Goal: Task Accomplishment & Management: Use online tool/utility

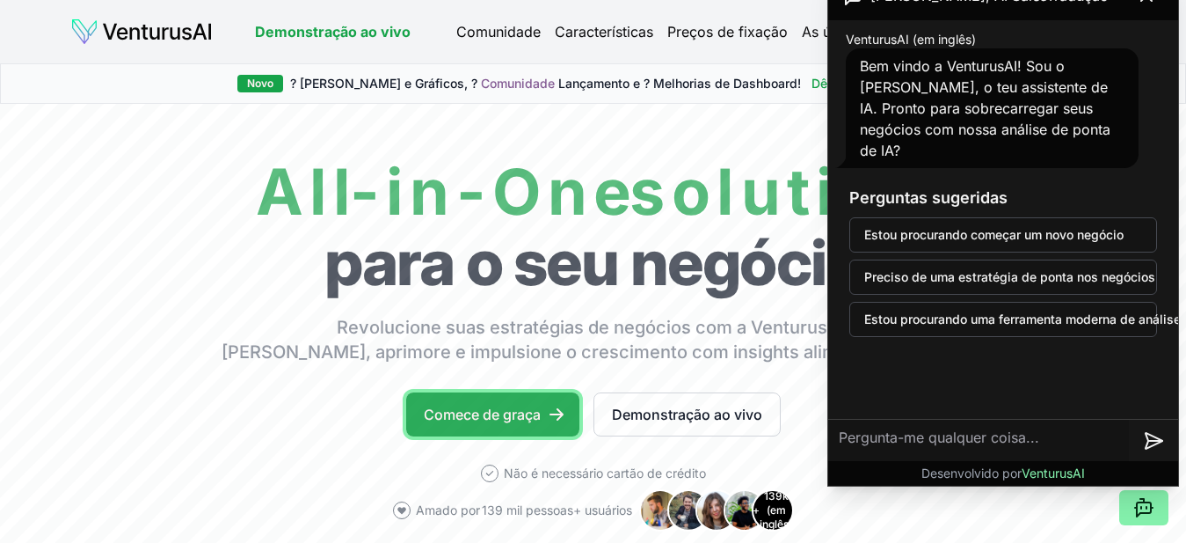
click at [496, 405] on link "Comece de graça" at bounding box center [492, 414] width 173 height 44
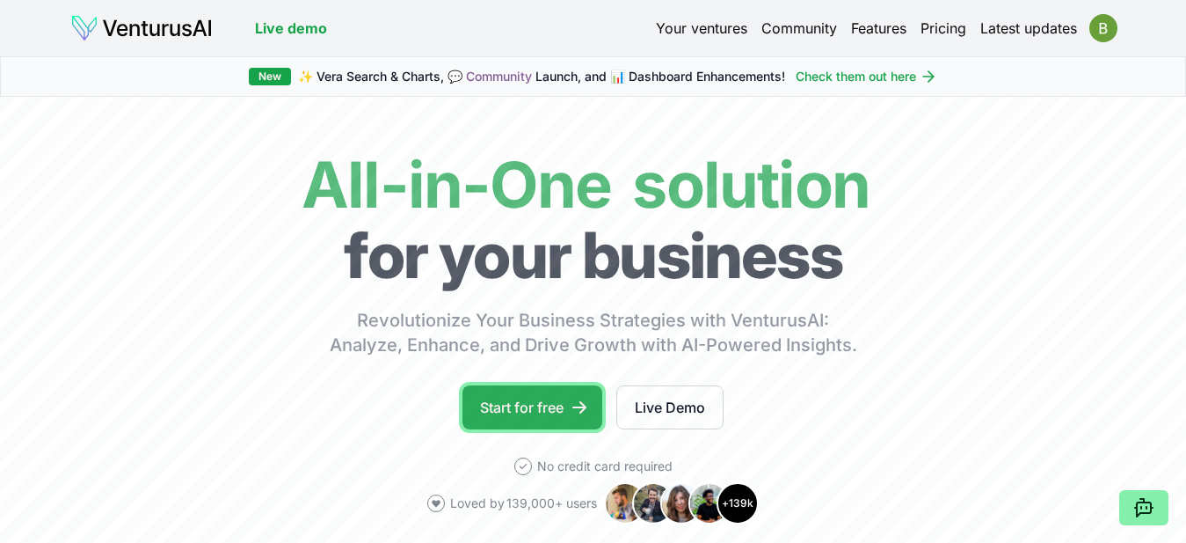
click at [526, 421] on link "Start for free" at bounding box center [533, 407] width 140 height 44
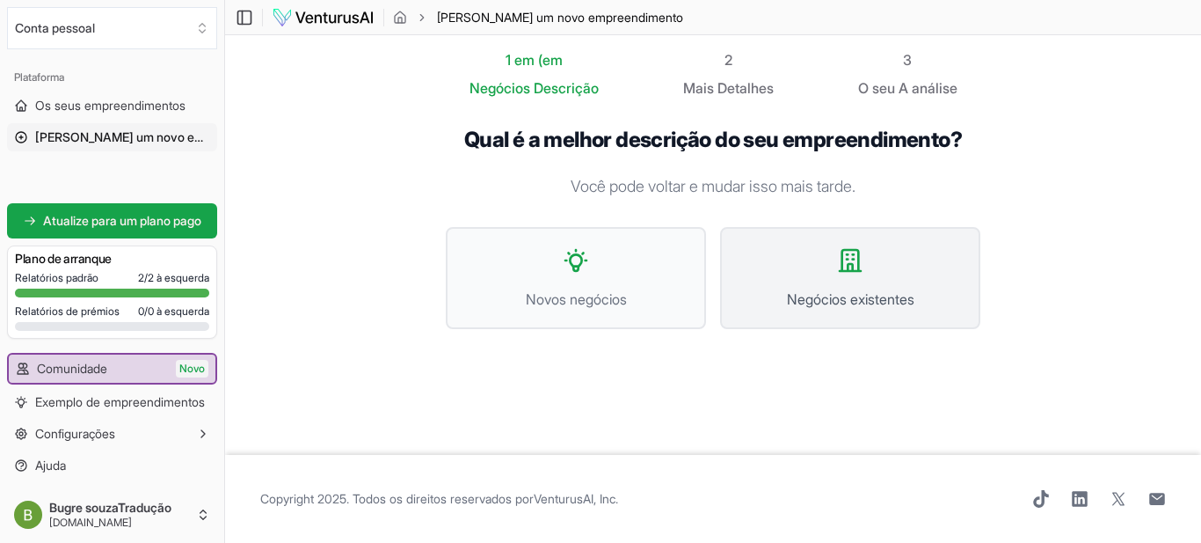
click at [829, 296] on span "Negócios existentes" at bounding box center [851, 298] width 222 height 21
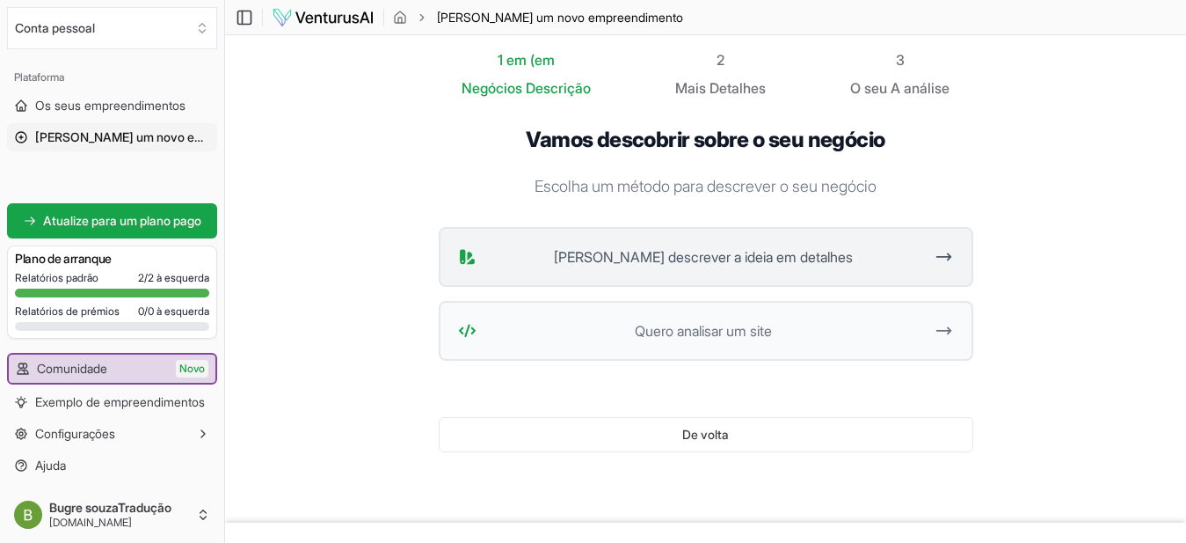
click at [749, 268] on button "Quero descrever a ideia em detalhes" at bounding box center [706, 257] width 535 height 60
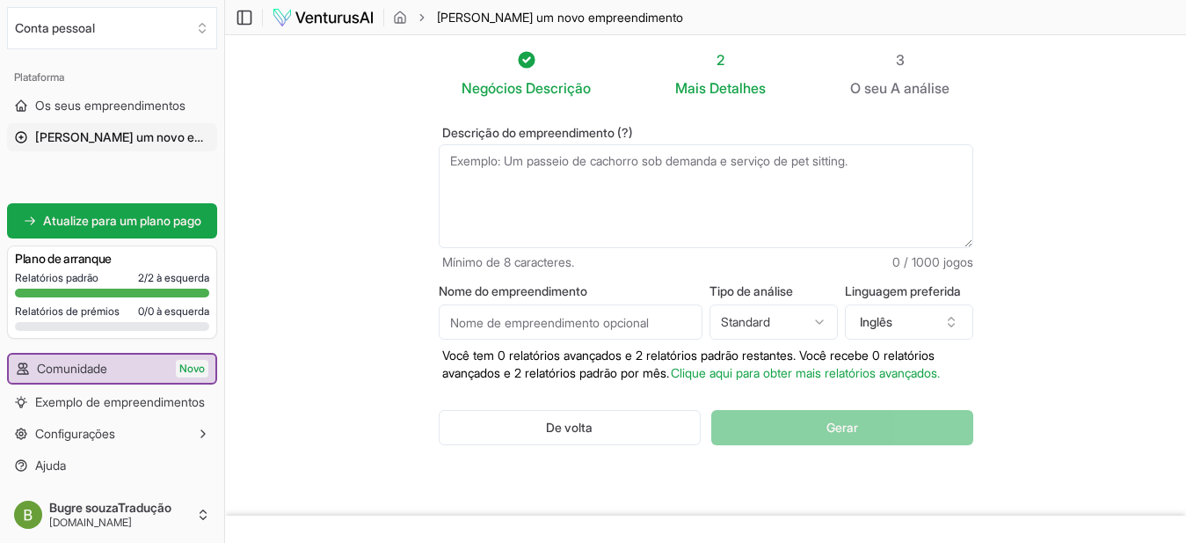
click at [609, 187] on textarea "Descrição do empreendimento (?)" at bounding box center [706, 196] width 535 height 104
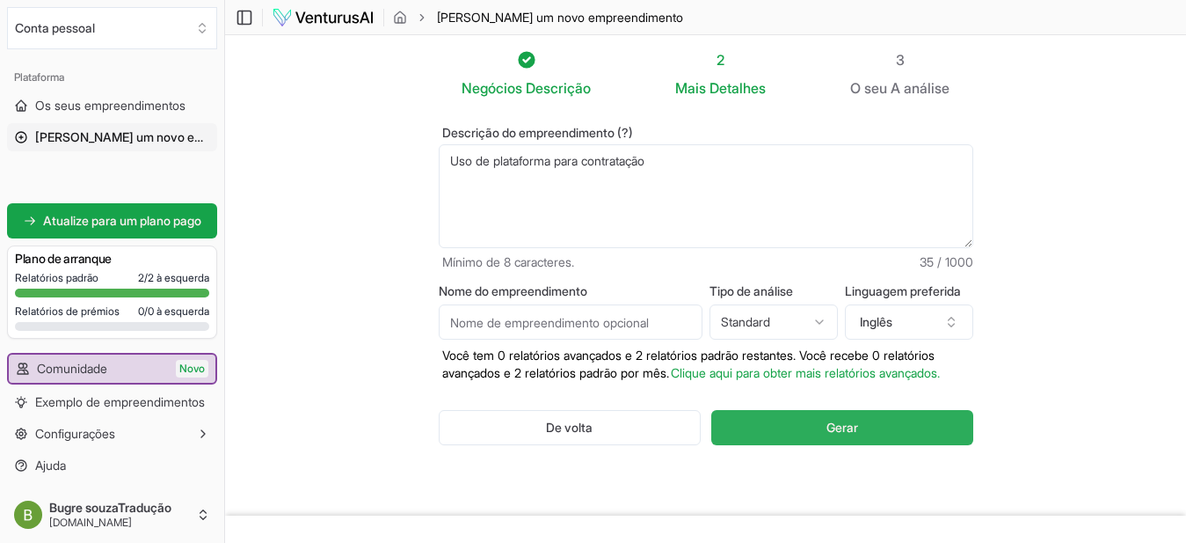
type textarea "Uso de plataforma para contratação"
click at [843, 434] on span "Gerar" at bounding box center [843, 428] width 32 height 18
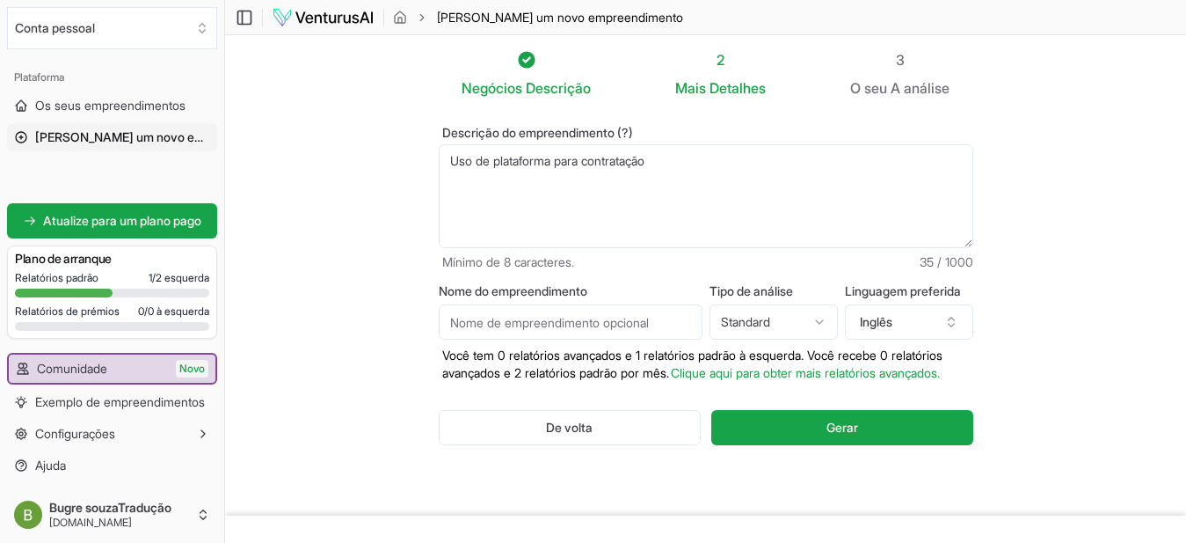
click at [682, 180] on textarea "Uso de plataforma para contratação" at bounding box center [706, 196] width 535 height 104
drag, startPoint x: 682, startPoint y: 180, endPoint x: 682, endPoint y: 152, distance: 28.1
click at [682, 152] on textarea "Uso de plataforma para contratação" at bounding box center [706, 196] width 535 height 104
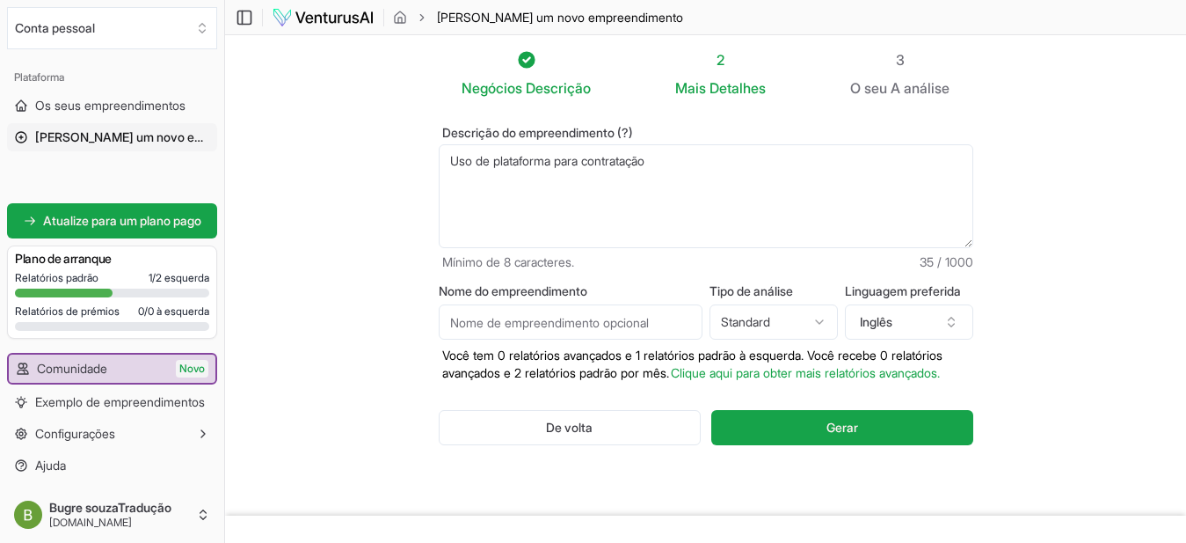
click at [682, 152] on textarea "Uso de plataforma para contratação" at bounding box center [706, 196] width 535 height 104
type textarea "Açougue que busca aumentar demanda de venda"
click at [955, 314] on button "Inglês" at bounding box center [909, 321] width 128 height 35
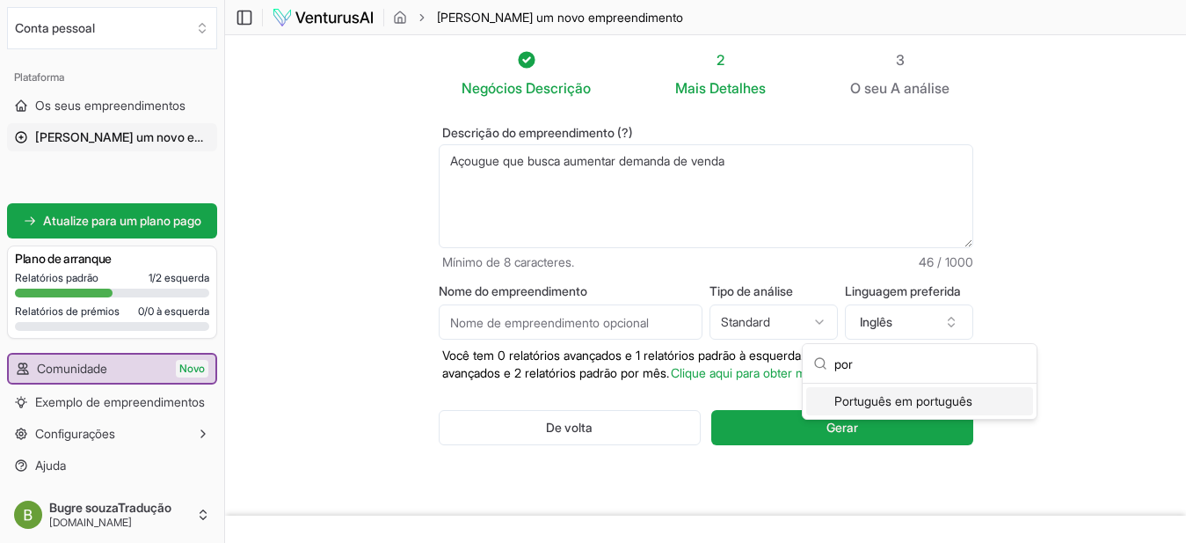
type input "por"
click at [887, 401] on div "Português em português" at bounding box center [919, 401] width 227 height 28
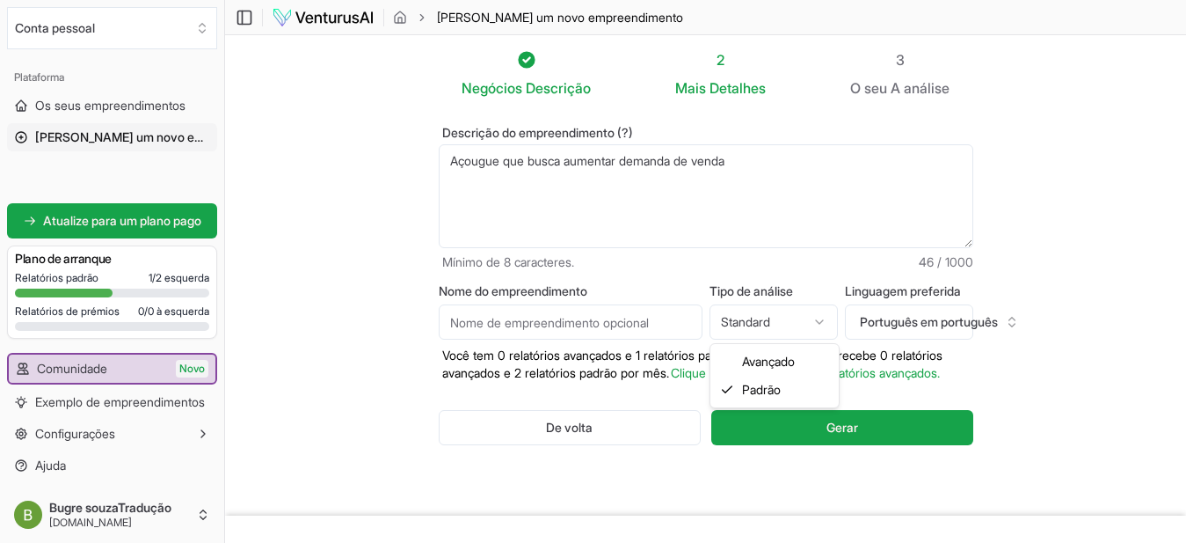
click at [805, 313] on html "We value your privacy We use cookies to enhance your browsing experience, serve…" at bounding box center [593, 271] width 1186 height 543
click at [687, 459] on html "We value your privacy We use cookies to enhance your browsing experience, serve…" at bounding box center [593, 271] width 1186 height 543
click at [552, 322] on input "Nome do empreendimento" at bounding box center [571, 321] width 264 height 35
click at [514, 165] on textarea "Açougue que busca aumentar demanda de venda" at bounding box center [706, 196] width 535 height 104
drag, startPoint x: 514, startPoint y: 165, endPoint x: 878, endPoint y: 148, distance: 363.6
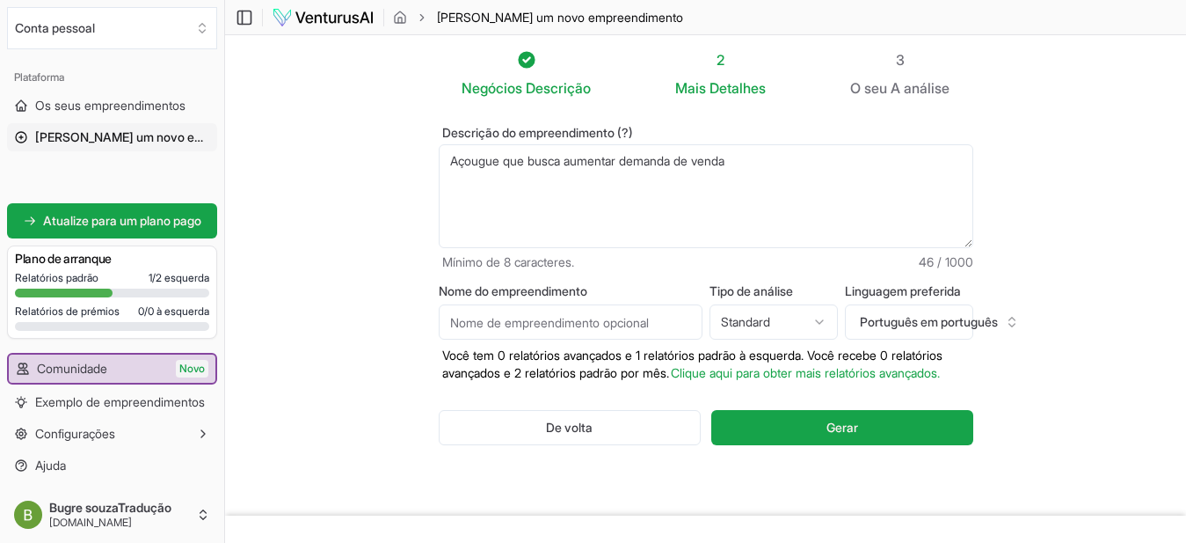
click at [878, 148] on textarea "Açougue que busca aumentar demanda de venda" at bounding box center [706, 196] width 535 height 104
type textarea "Açougue com carnes premium e carnes do normais"
click at [616, 332] on input "Nome do empreendimento" at bounding box center [571, 321] width 264 height 35
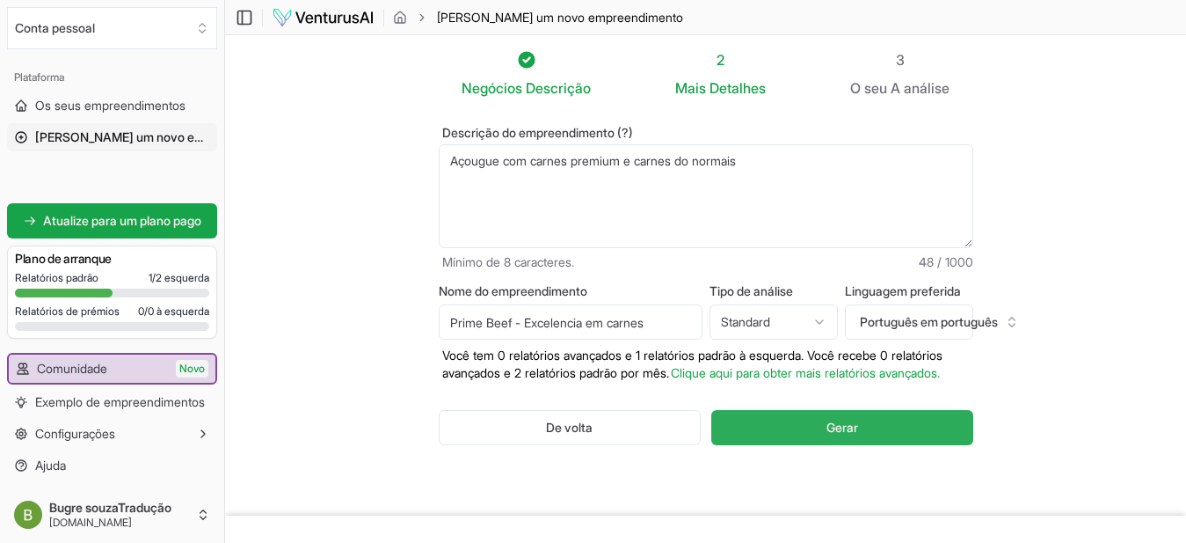
type input "Prime Beef - Excelencia em carnes"
click at [882, 438] on button "Gerar" at bounding box center [841, 427] width 261 height 35
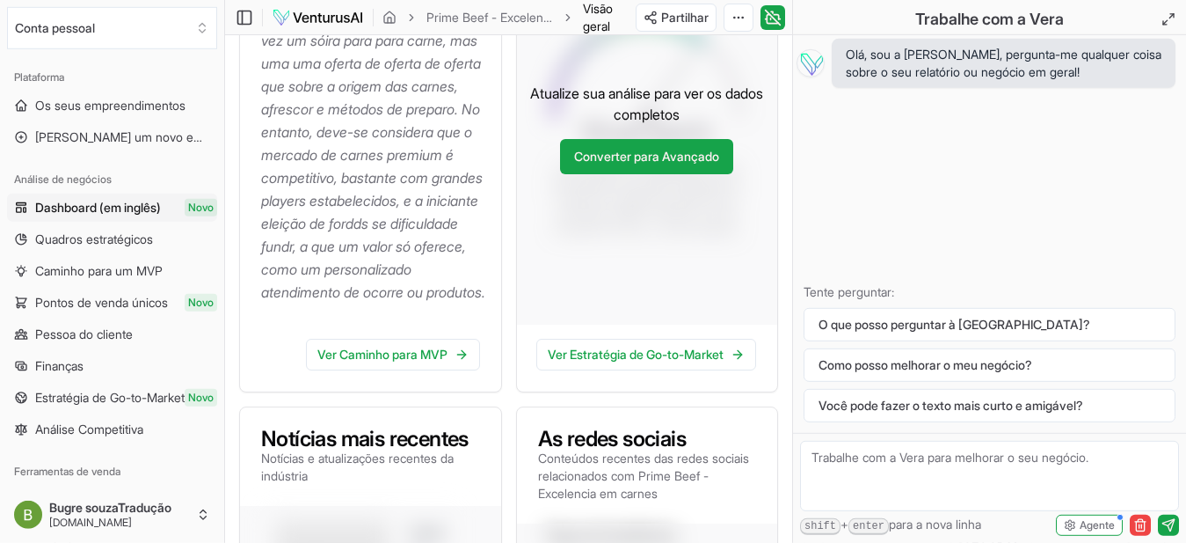
scroll to position [551, 0]
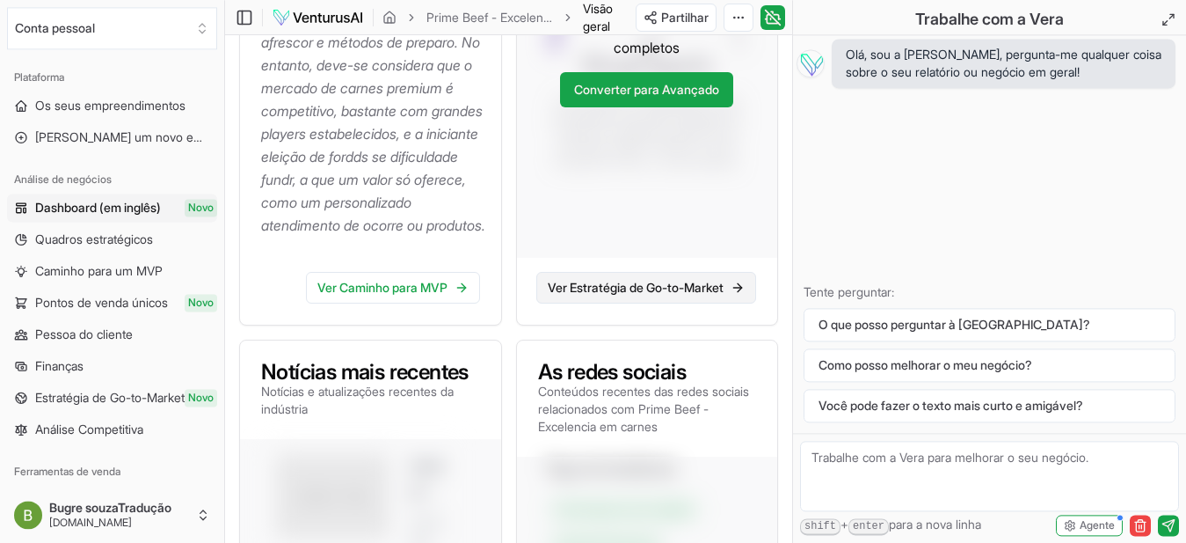
click at [676, 303] on link "Ver Estratégia de Go-to-Market" at bounding box center [646, 288] width 220 height 32
